Goal: Task Accomplishment & Management: Use online tool/utility

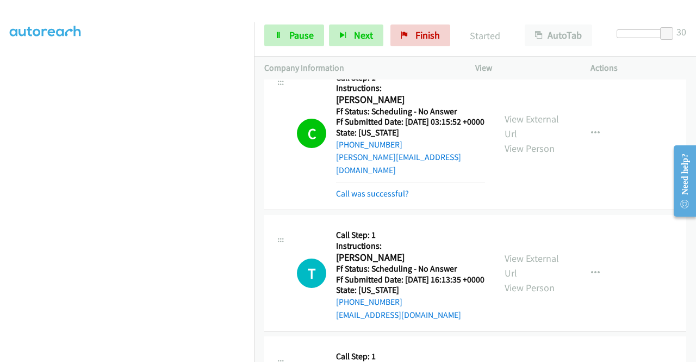
scroll to position [194, 0]
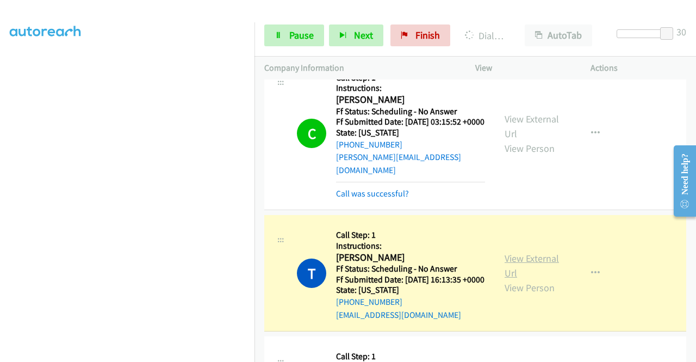
click at [547, 268] on link "View External Url" at bounding box center [532, 265] width 54 height 27
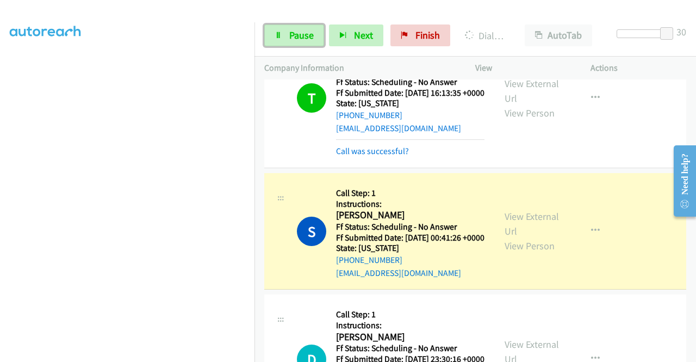
scroll to position [544, 0]
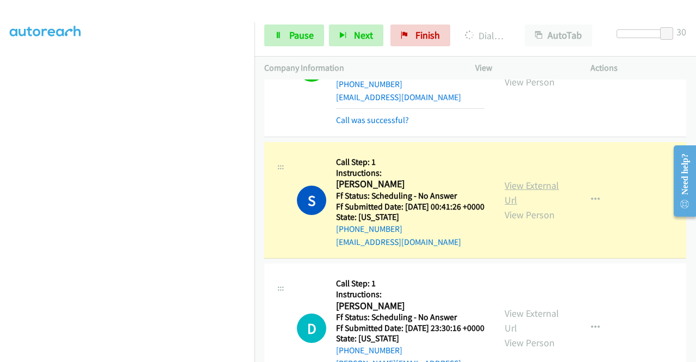
click at [512, 206] on link "View External Url" at bounding box center [532, 192] width 54 height 27
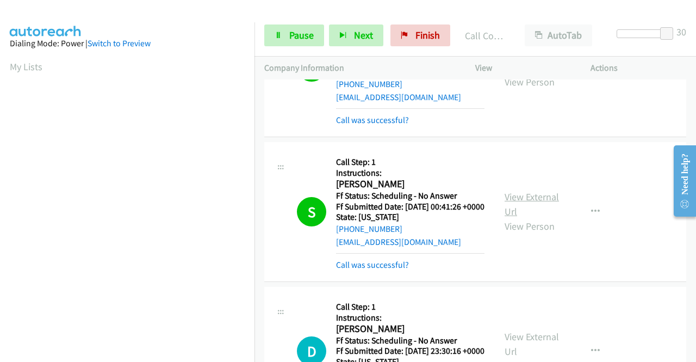
click at [509, 218] on link "View External Url" at bounding box center [532, 203] width 54 height 27
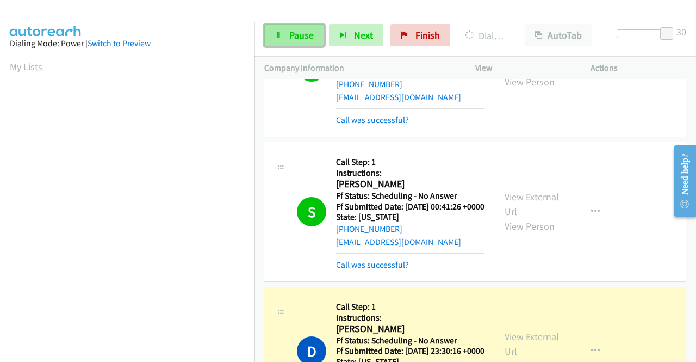
click at [282, 33] on link "Pause" at bounding box center [294, 35] width 60 height 22
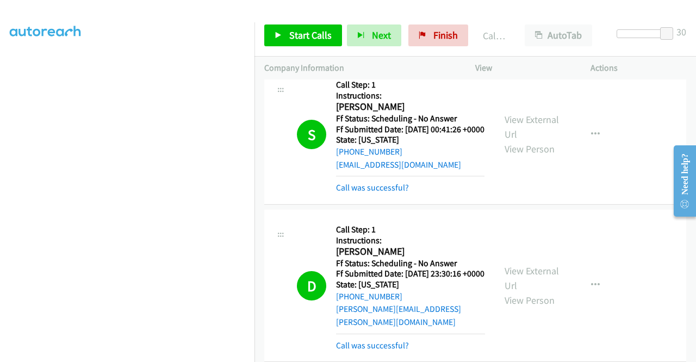
scroll to position [707, 0]
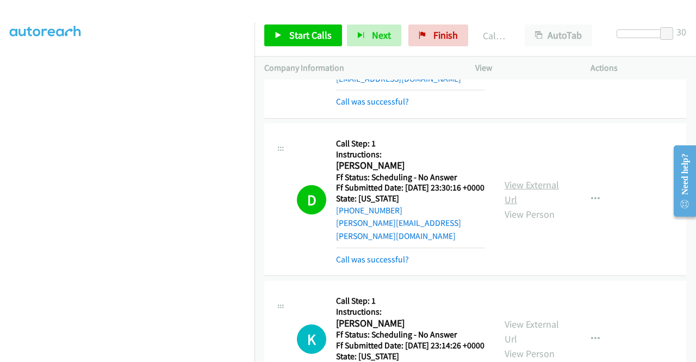
click at [520, 206] on link "View External Url" at bounding box center [532, 191] width 54 height 27
click at [317, 39] on span "Start Calls" at bounding box center [310, 35] width 42 height 13
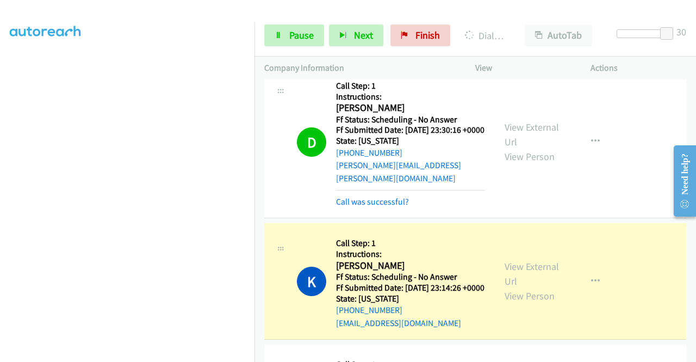
scroll to position [816, 0]
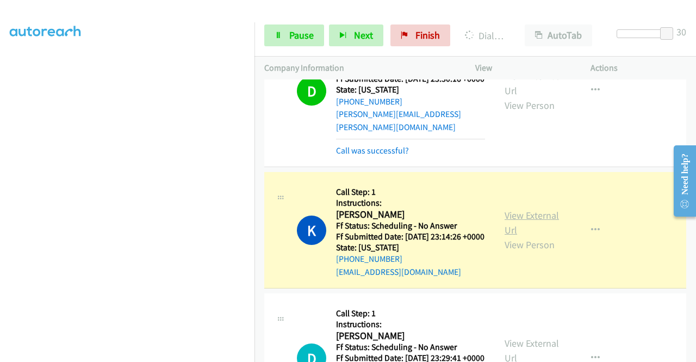
click at [508, 236] on link "View External Url" at bounding box center [532, 222] width 54 height 27
click at [297, 38] on span "Pause" at bounding box center [301, 35] width 24 height 13
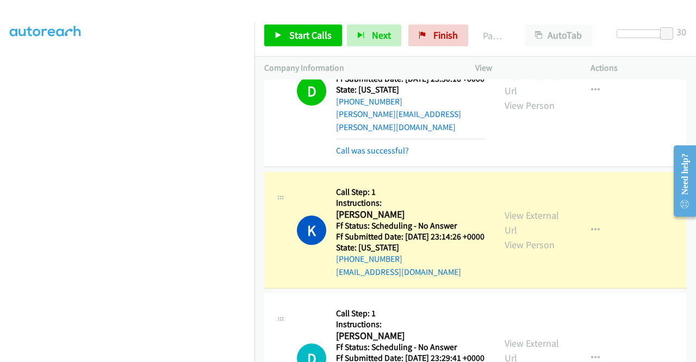
click at [418, 9] on div at bounding box center [343, 21] width 686 height 42
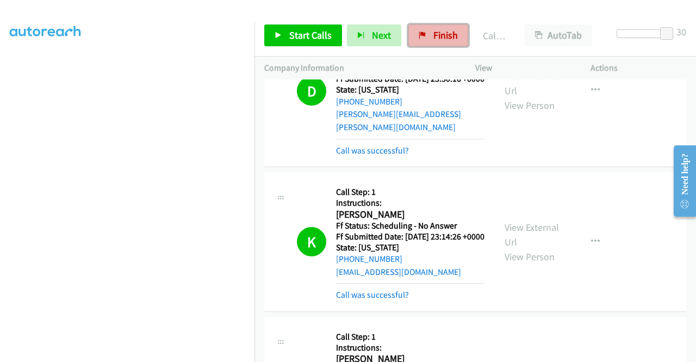
click at [436, 32] on span "Finish" at bounding box center [445, 35] width 24 height 13
